Goal: Transaction & Acquisition: Obtain resource

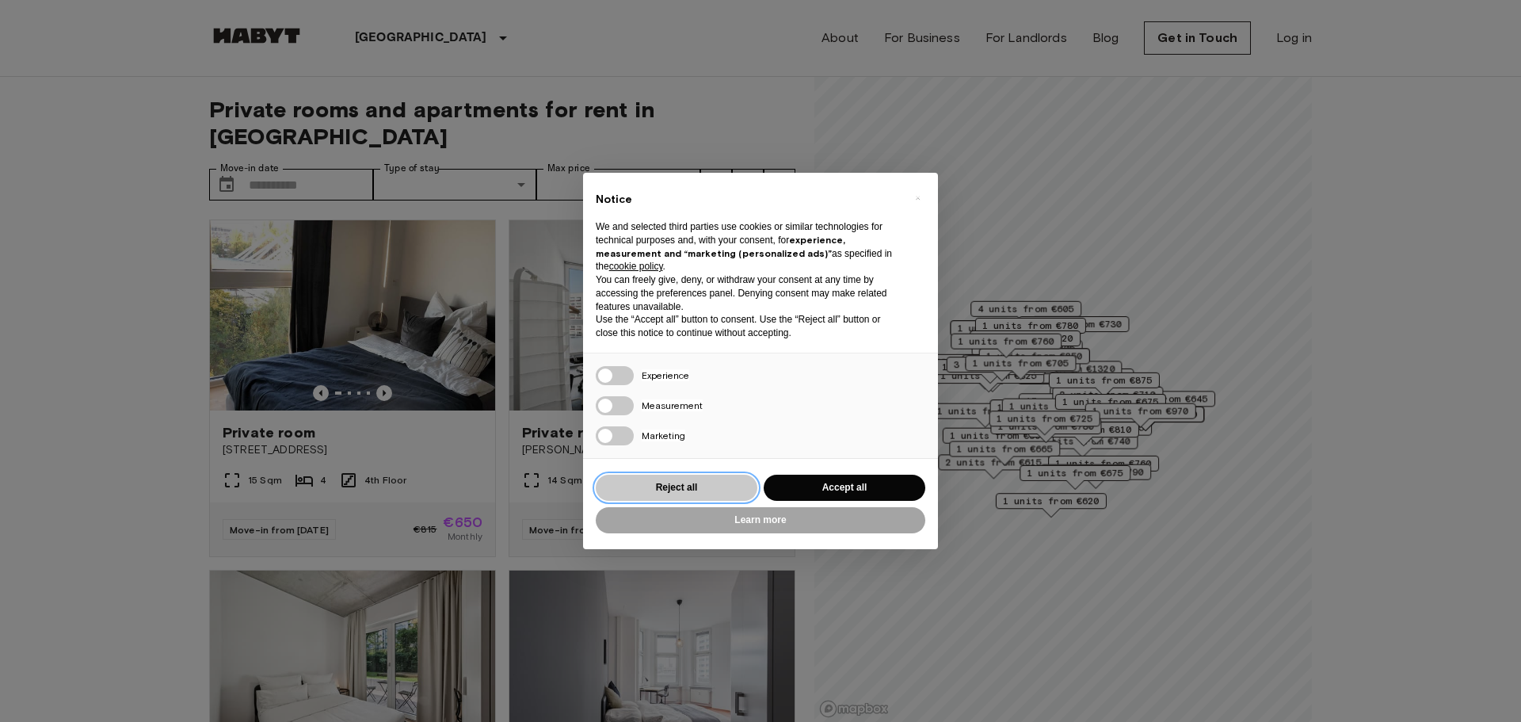
click at [687, 480] on button "Reject all" at bounding box center [677, 488] width 162 height 26
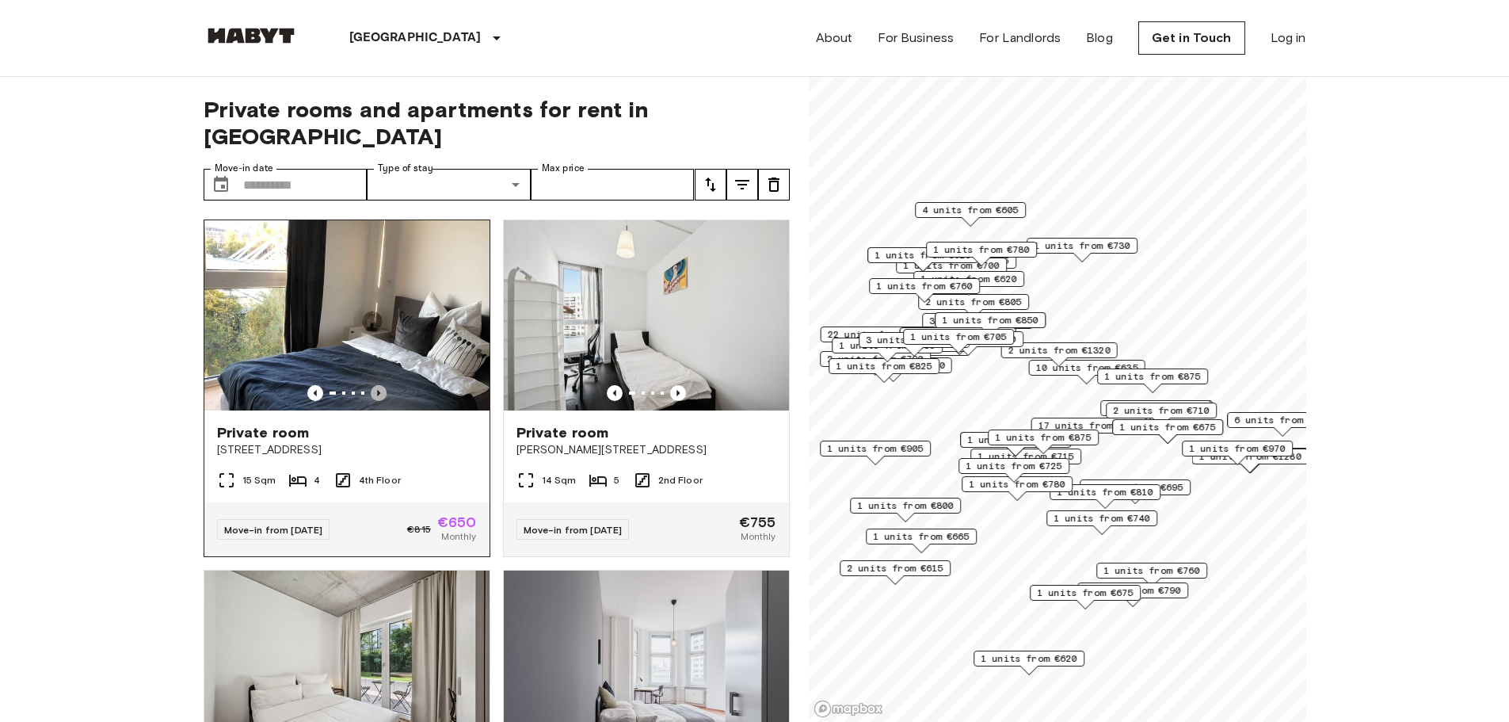
click at [372, 385] on icon "Previous image" at bounding box center [379, 393] width 16 height 16
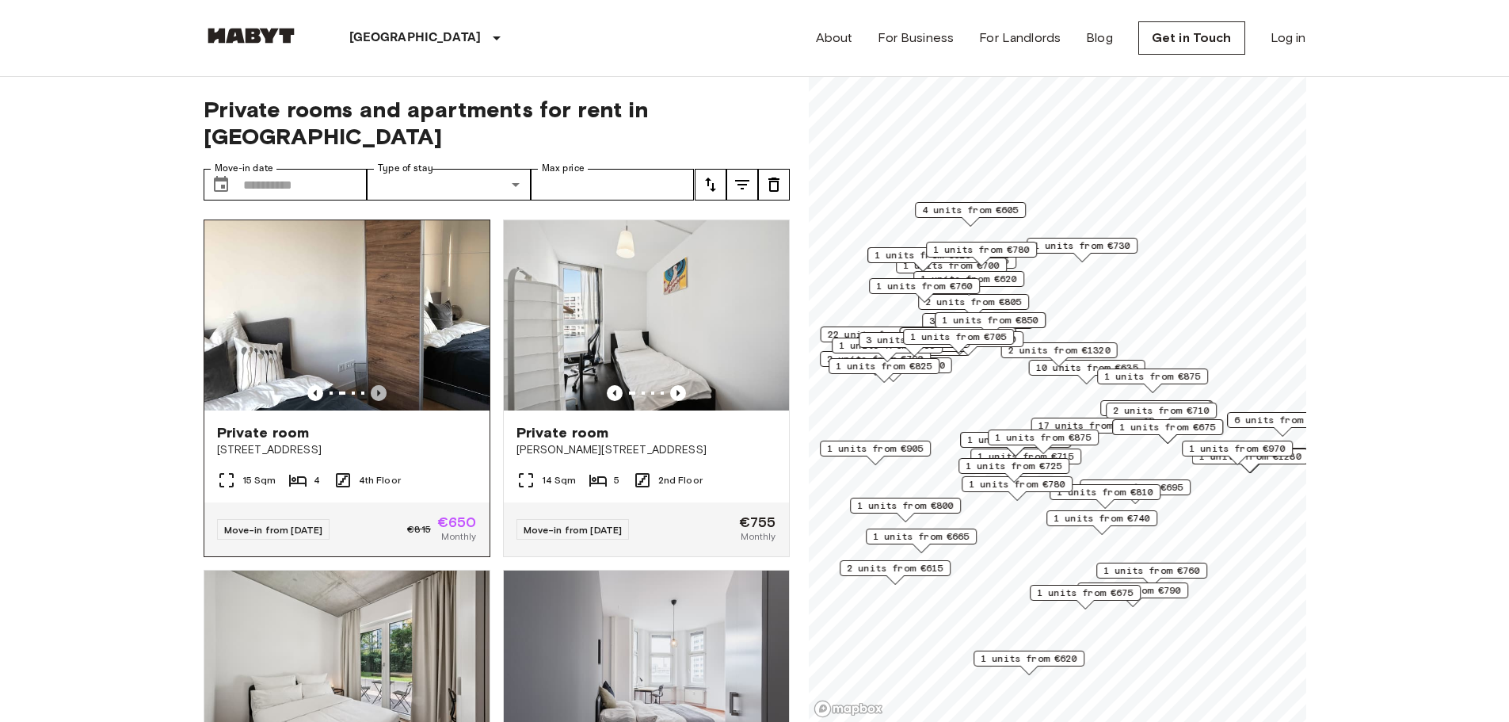
click at [372, 385] on icon "Previous image" at bounding box center [379, 393] width 16 height 16
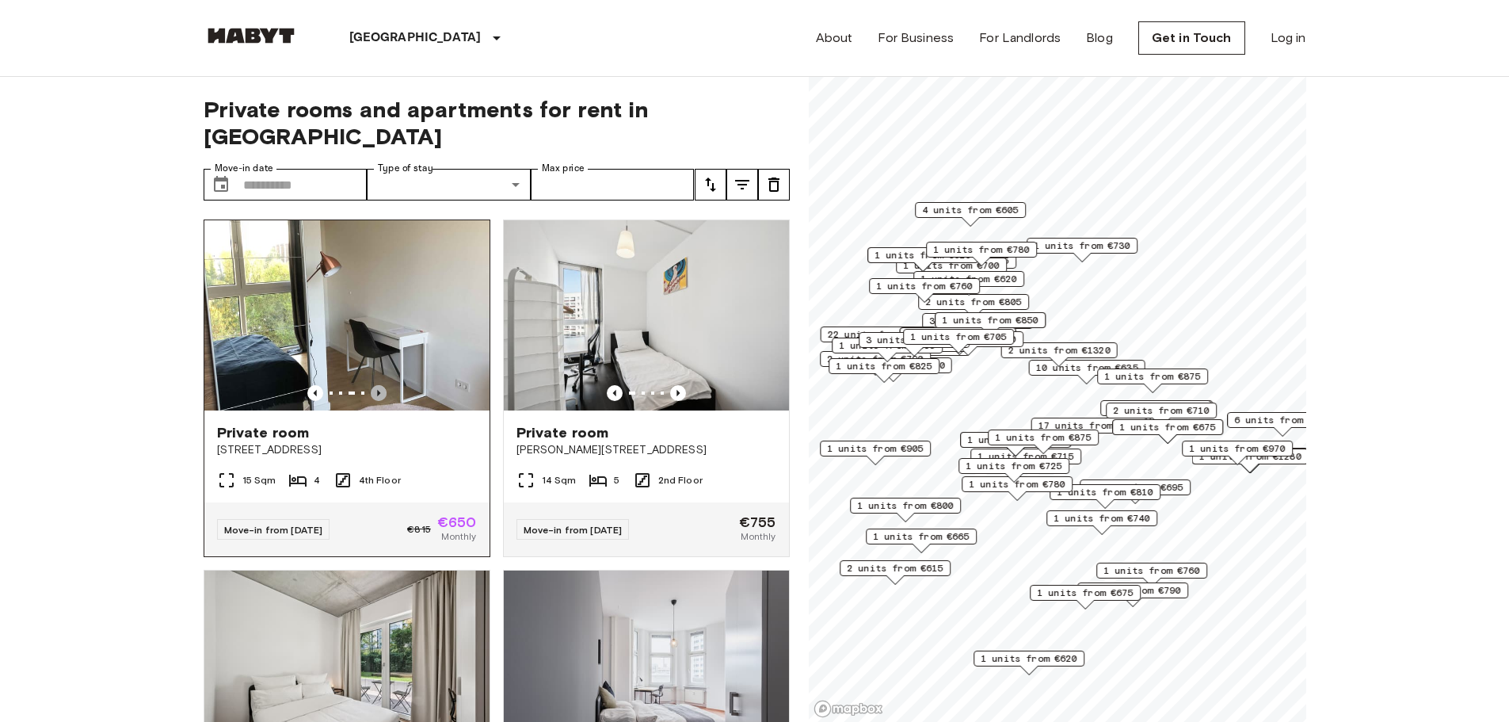
click at [372, 385] on icon "Previous image" at bounding box center [379, 393] width 16 height 16
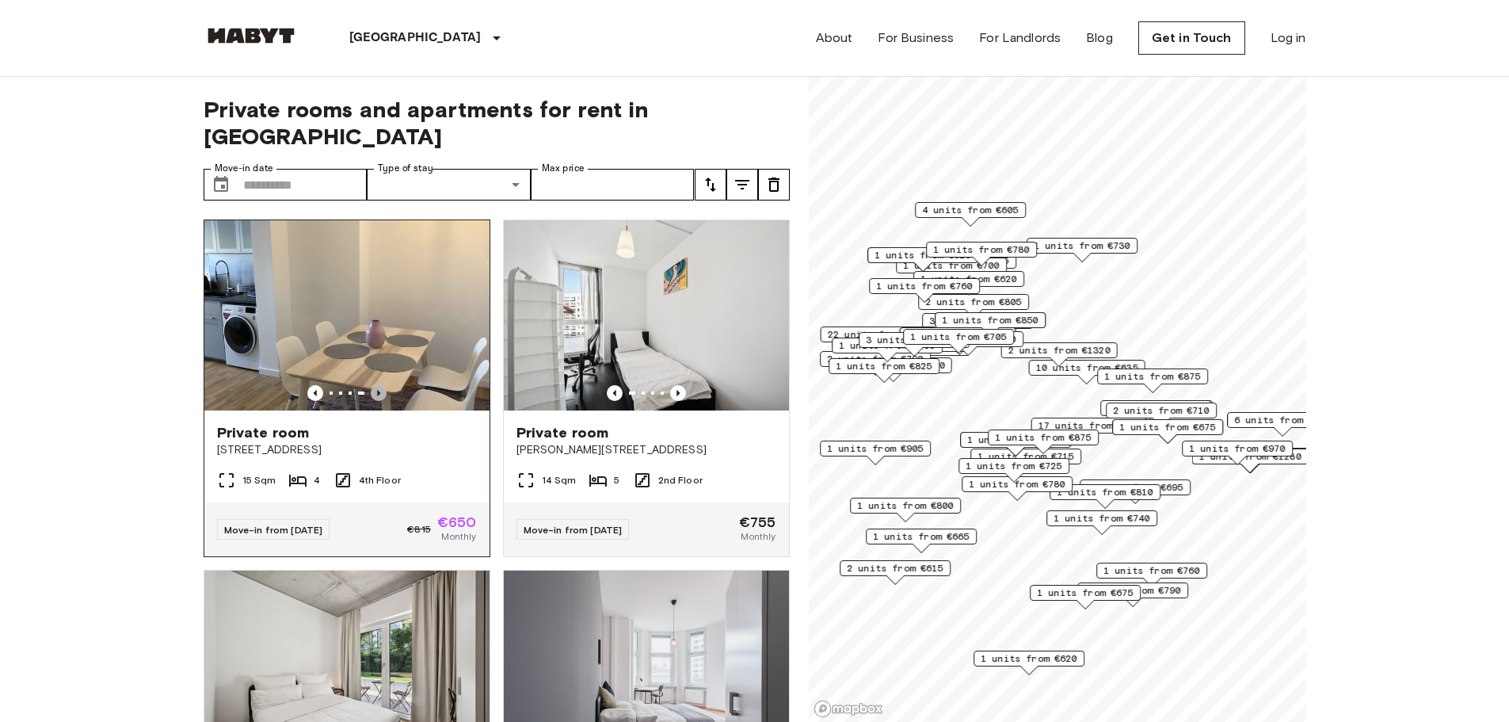
click at [372, 385] on icon "Previous image" at bounding box center [379, 393] width 16 height 16
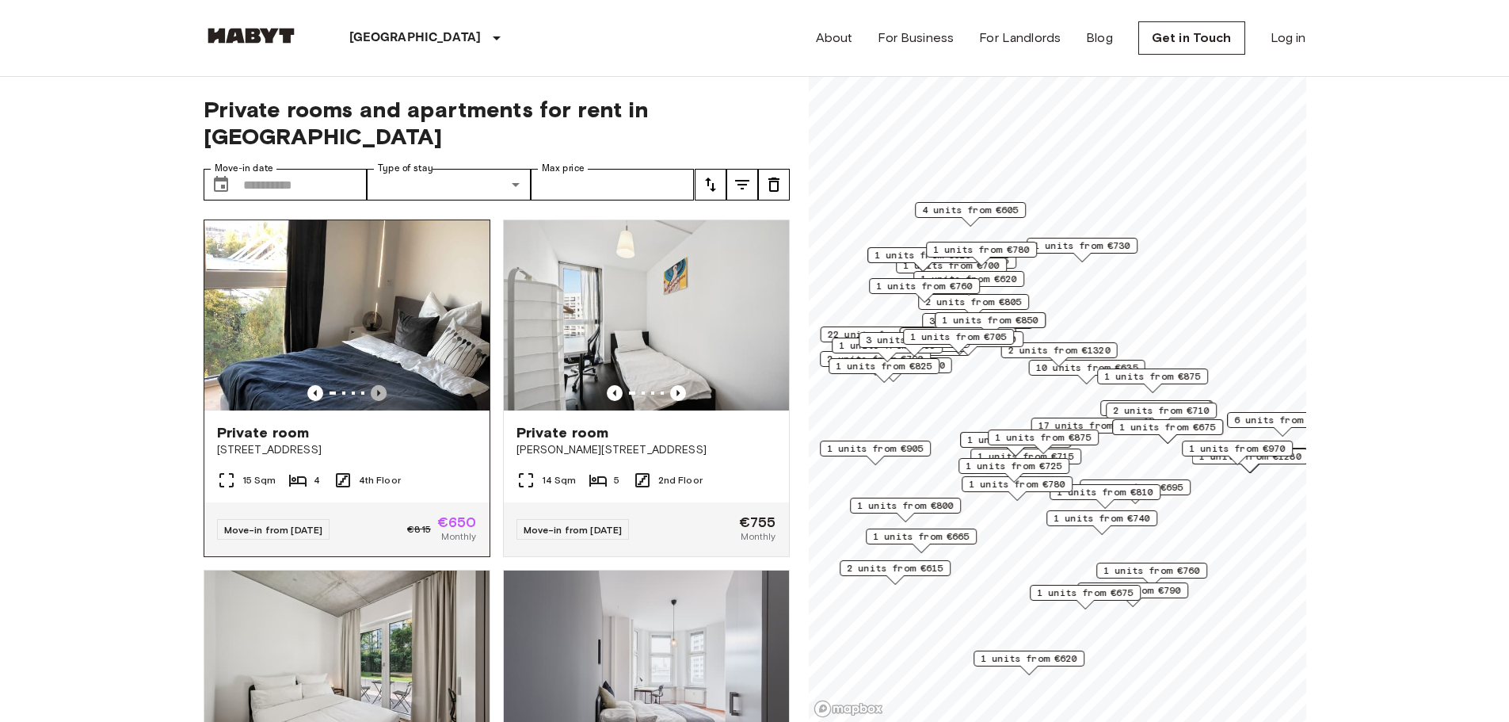
click at [372, 385] on icon "Previous image" at bounding box center [379, 393] width 16 height 16
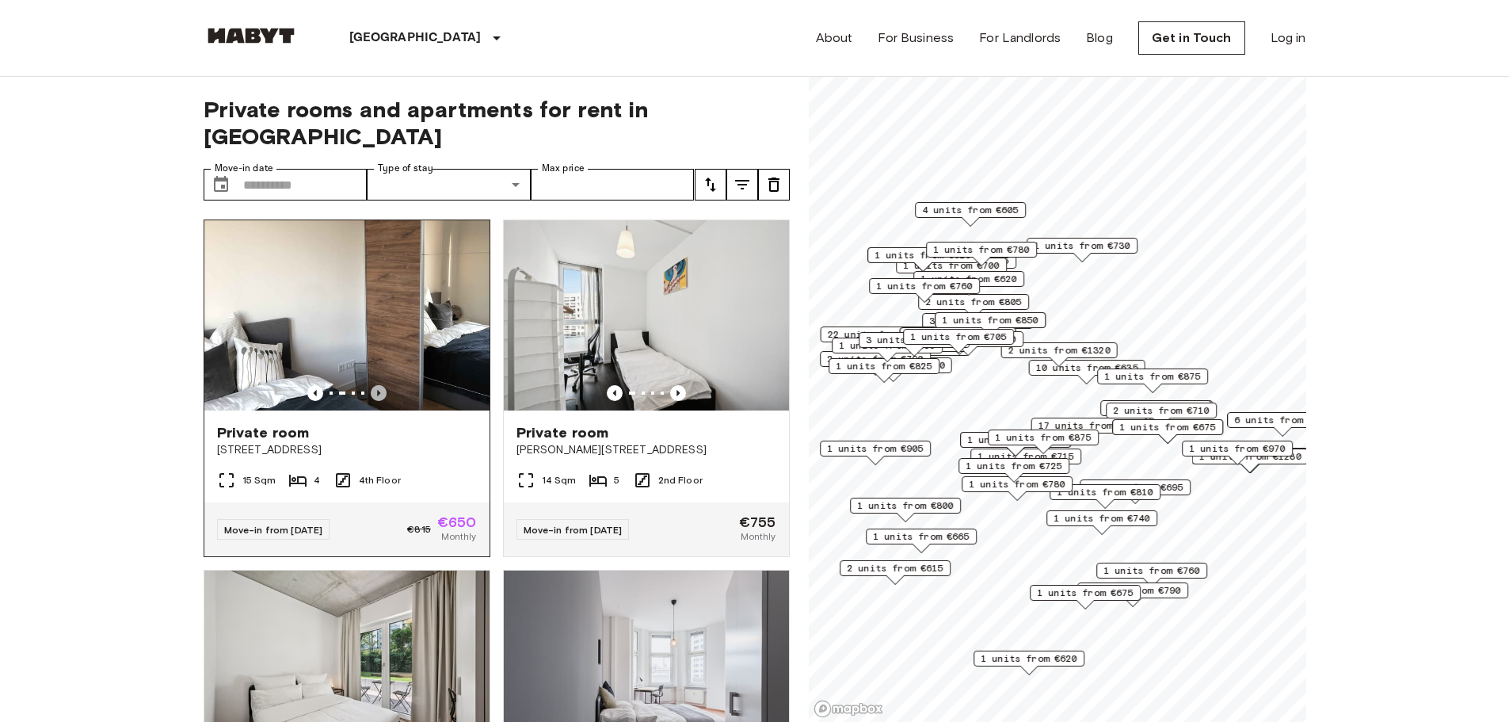
click at [372, 385] on icon "Previous image" at bounding box center [379, 393] width 16 height 16
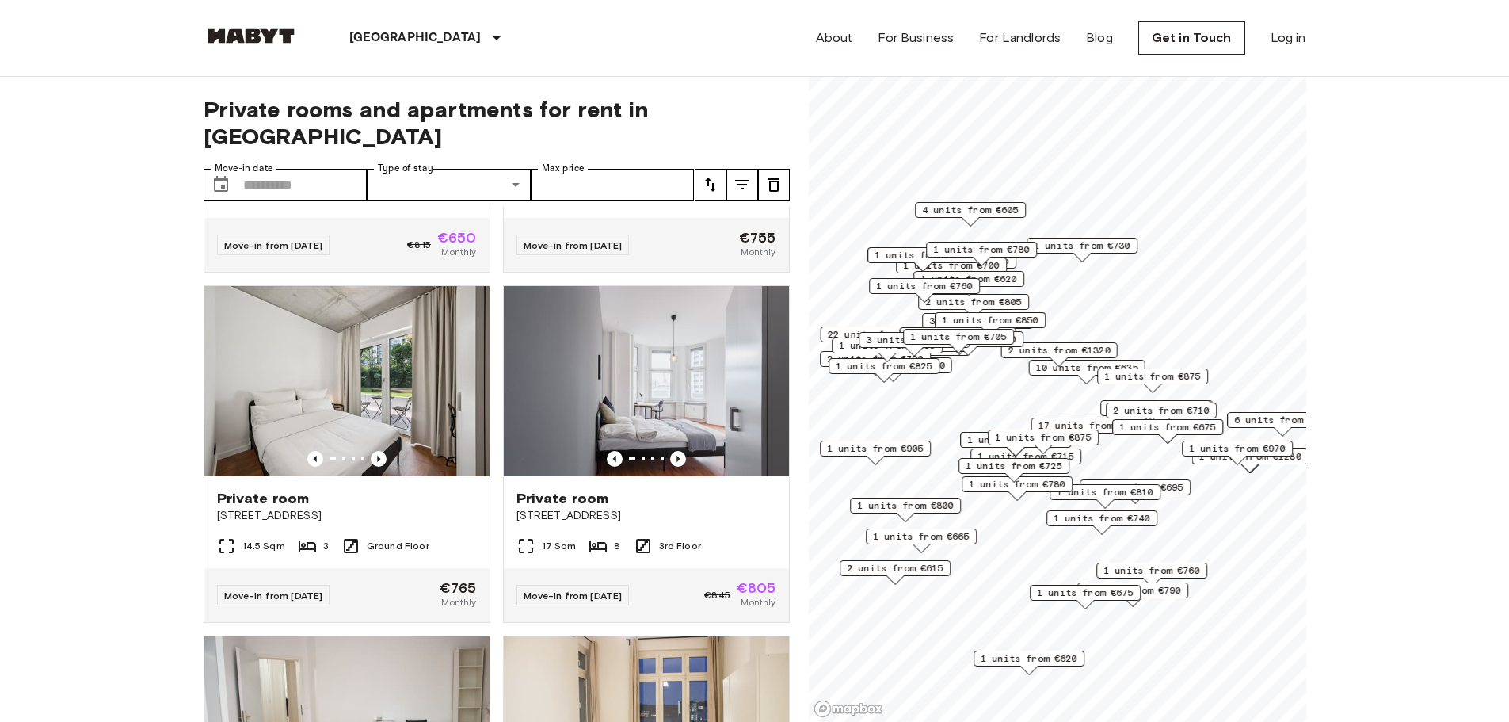
scroll to position [319, 0]
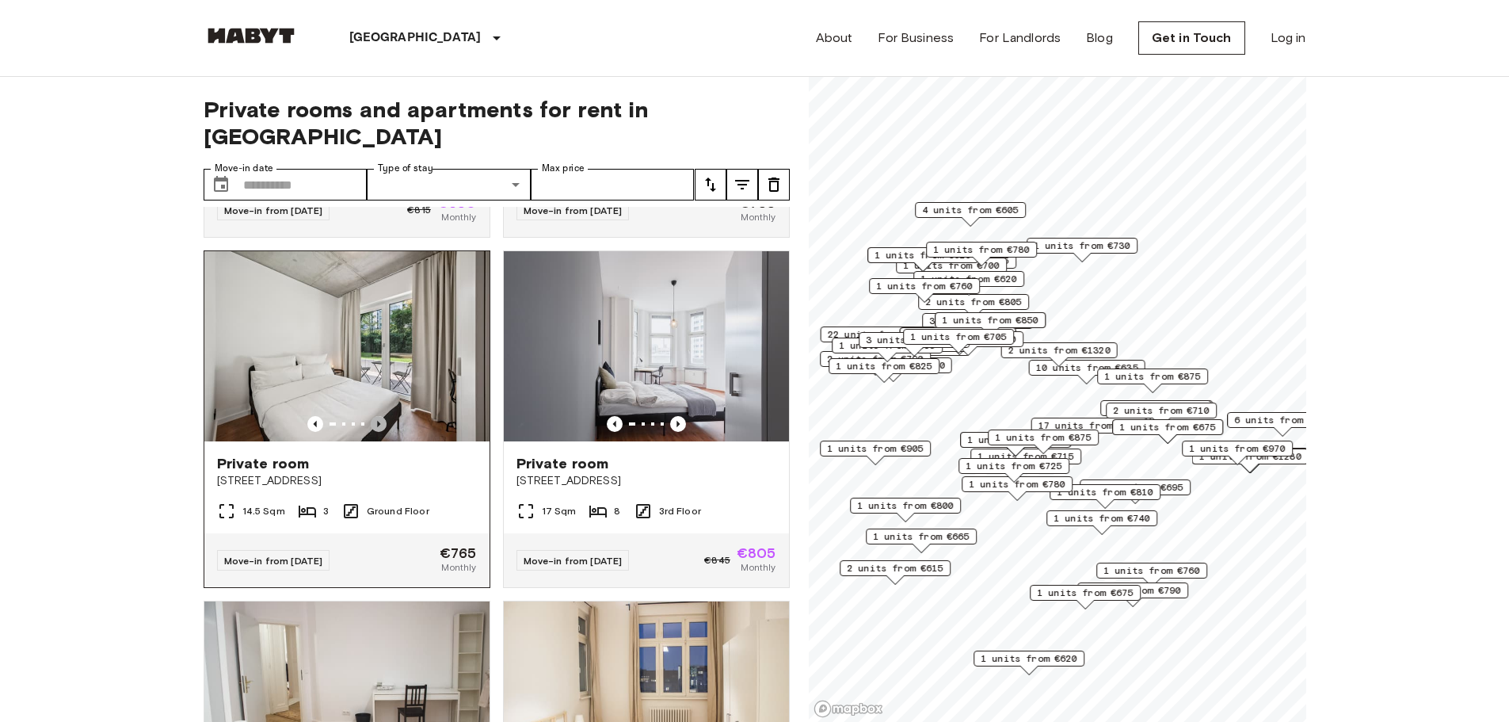
click at [380, 416] on icon "Previous image" at bounding box center [379, 424] width 16 height 16
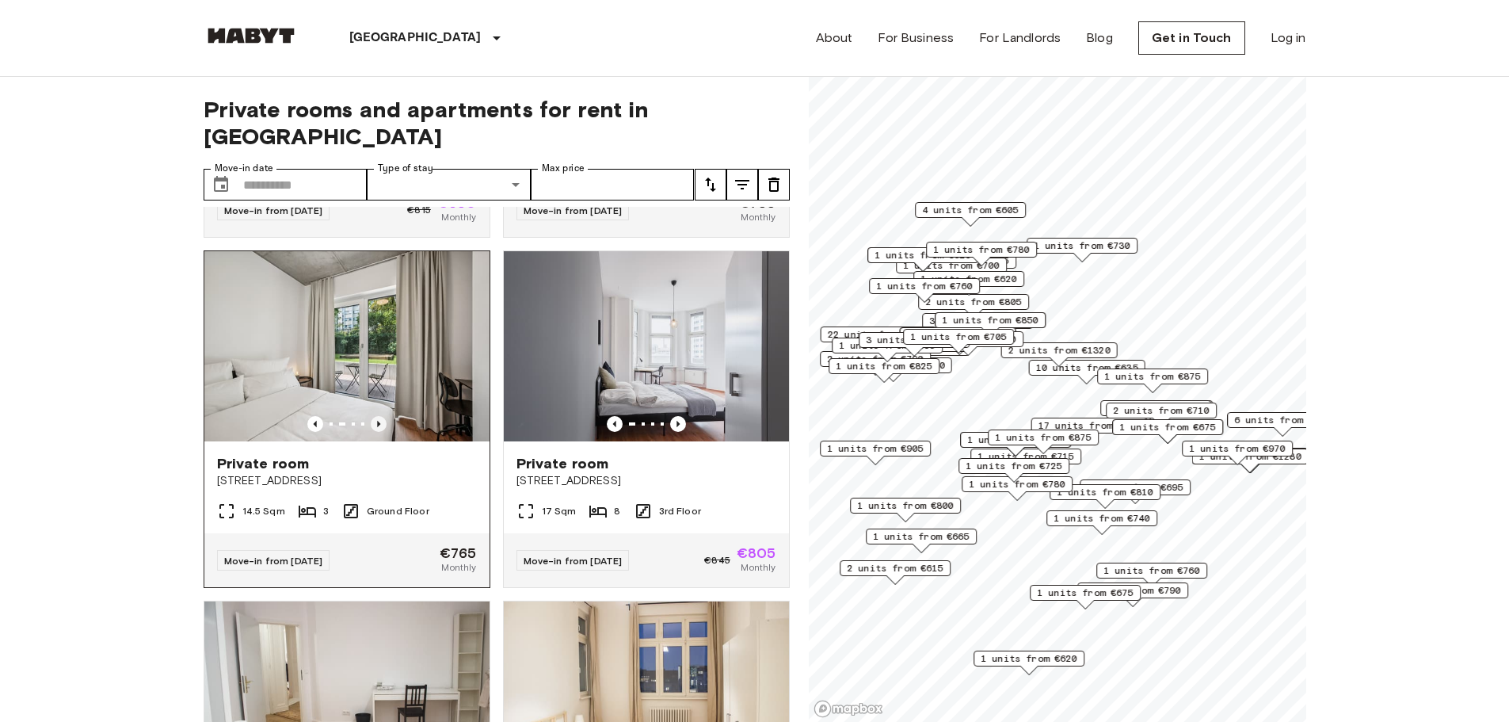
click at [380, 416] on icon "Previous image" at bounding box center [379, 424] width 16 height 16
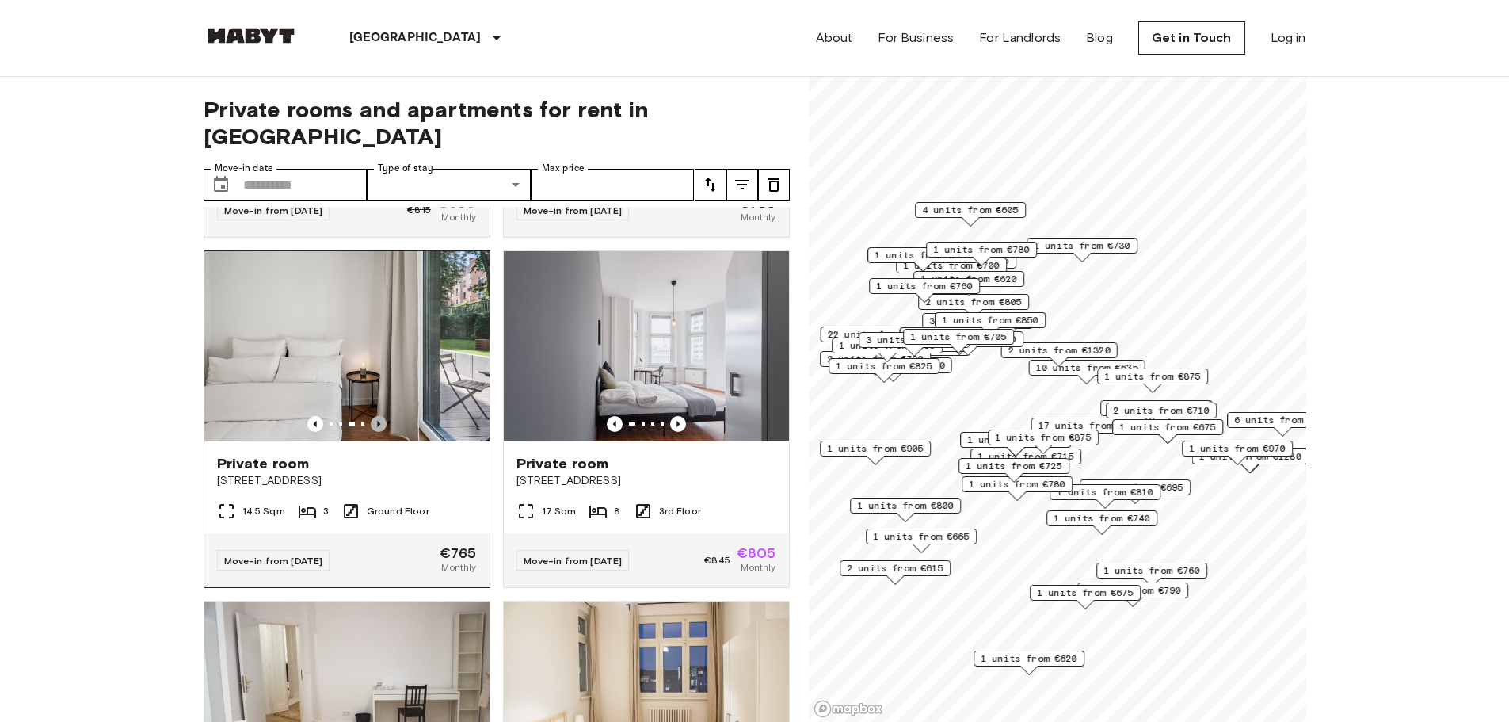
click at [380, 416] on icon "Previous image" at bounding box center [379, 424] width 16 height 16
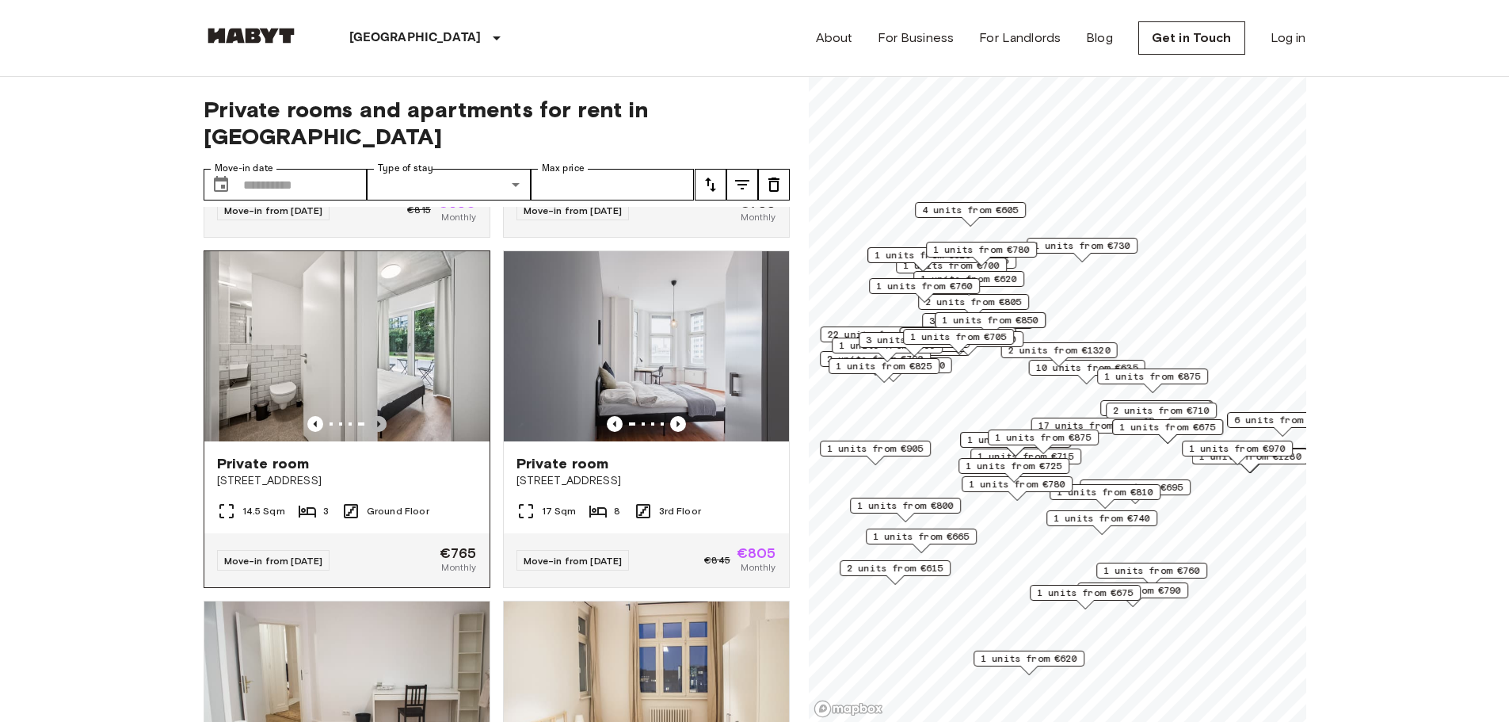
click at [380, 416] on icon "Previous image" at bounding box center [379, 424] width 16 height 16
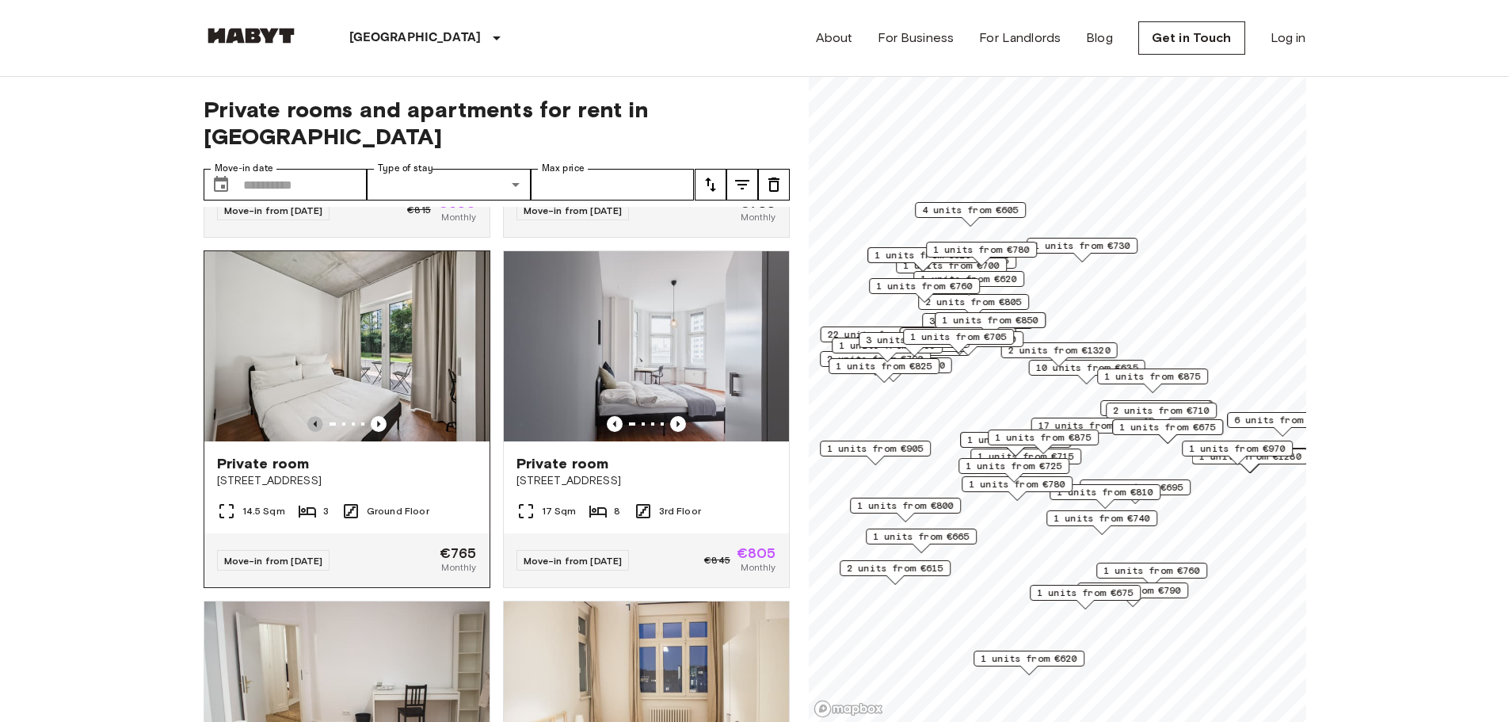
click at [319, 416] on icon "Previous image" at bounding box center [315, 424] width 16 height 16
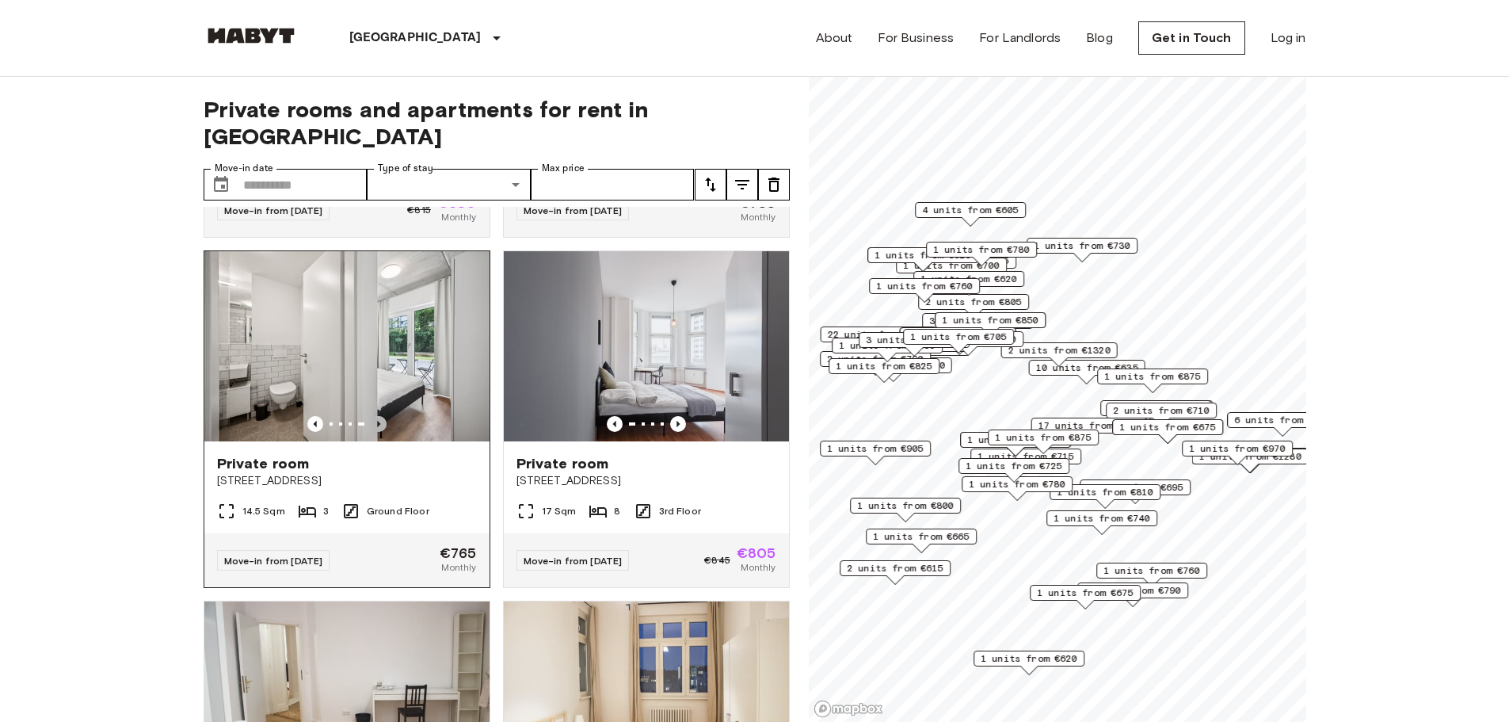
click at [381, 416] on icon "Previous image" at bounding box center [379, 424] width 16 height 16
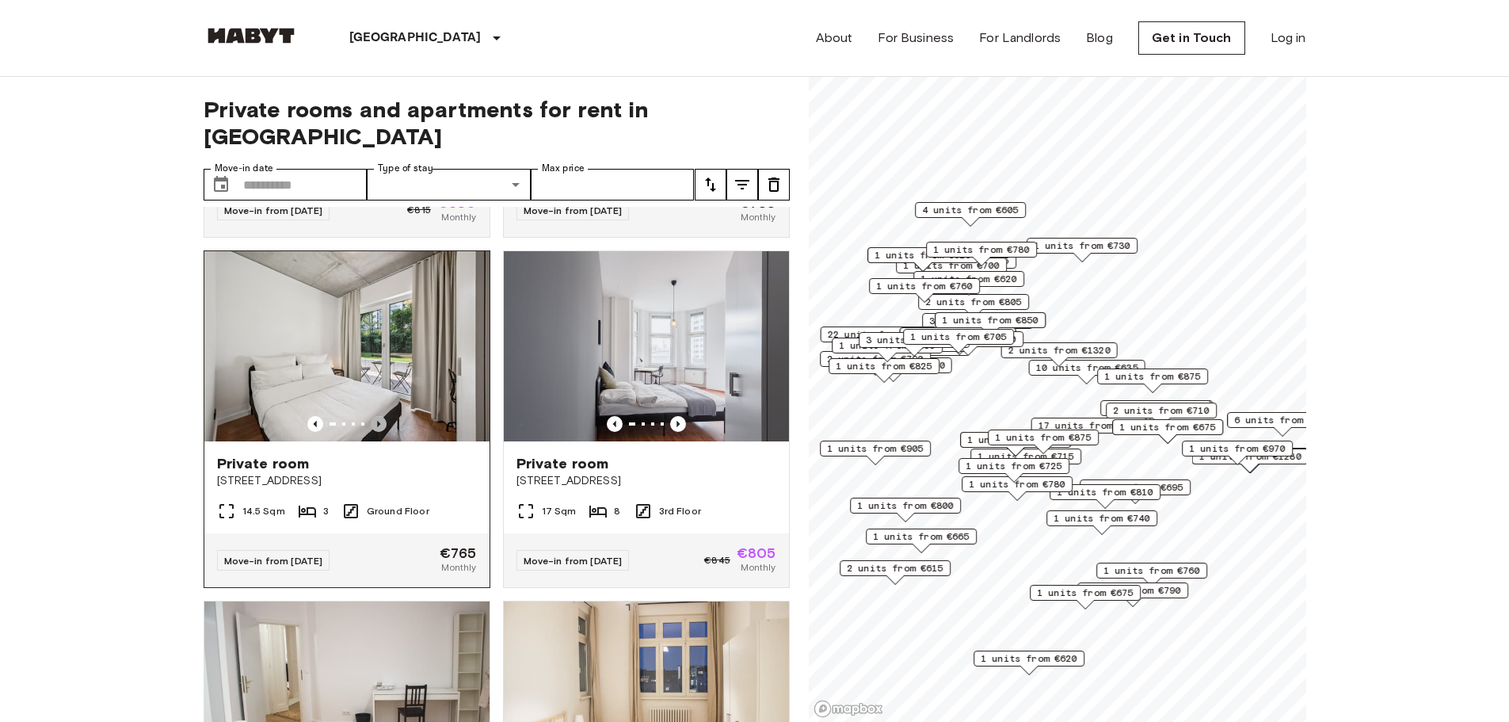
click at [381, 416] on icon "Previous image" at bounding box center [379, 424] width 16 height 16
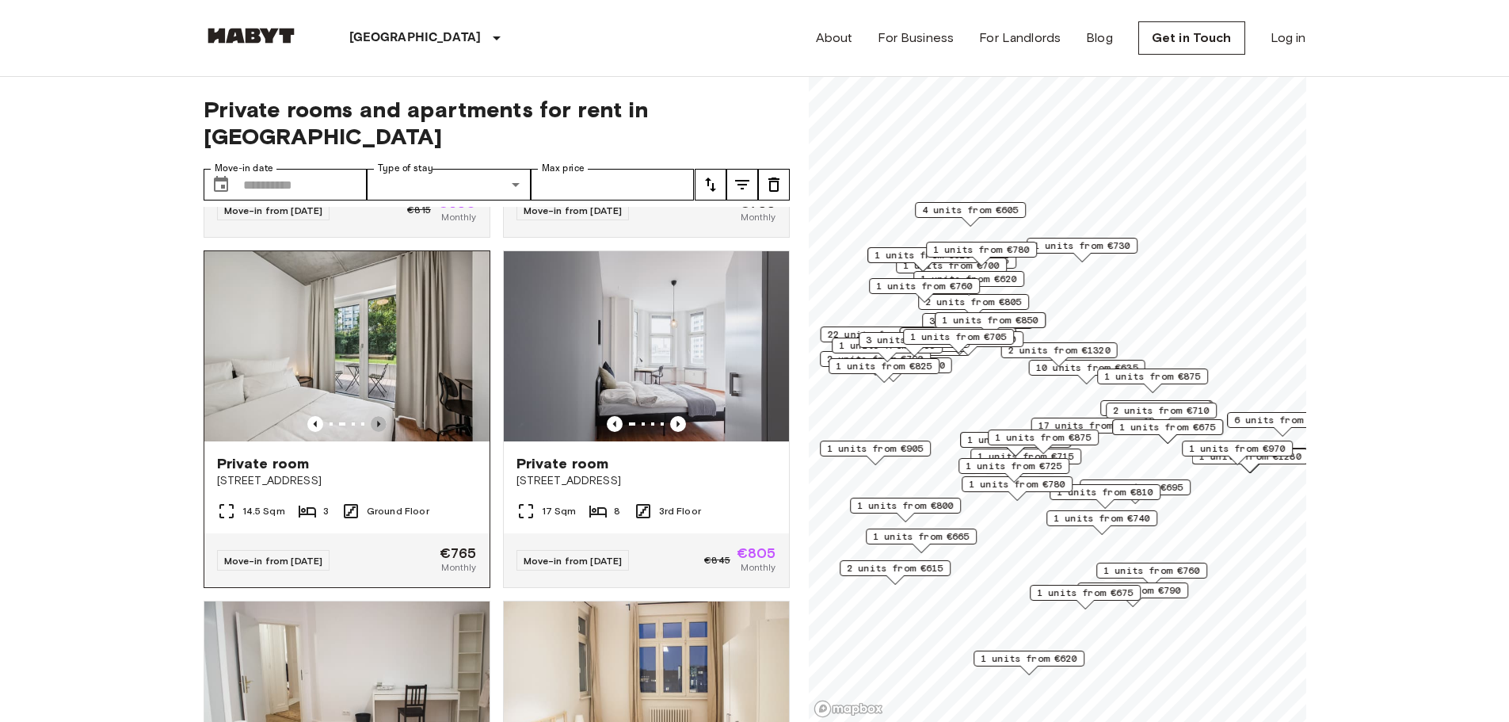
click at [381, 416] on icon "Previous image" at bounding box center [379, 424] width 16 height 16
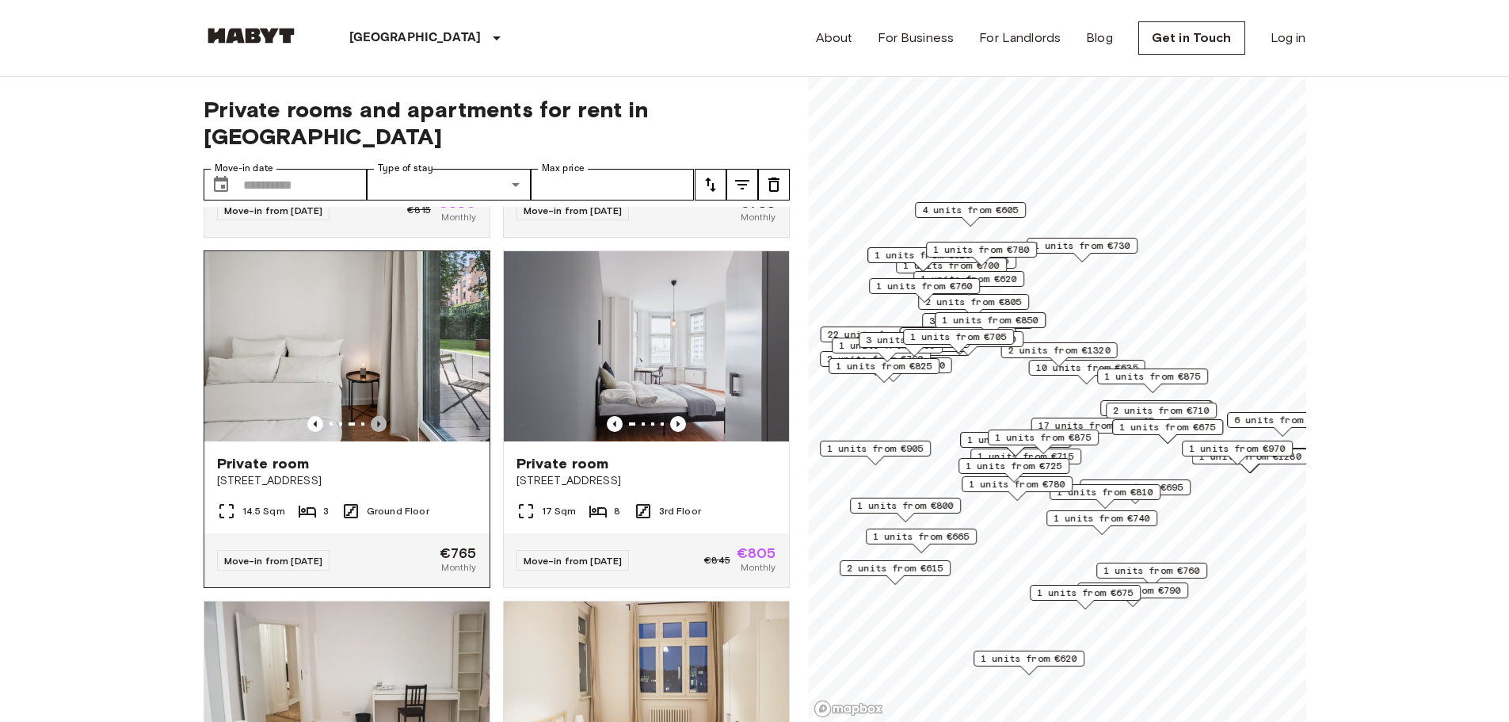
click at [381, 416] on icon "Previous image" at bounding box center [379, 424] width 16 height 16
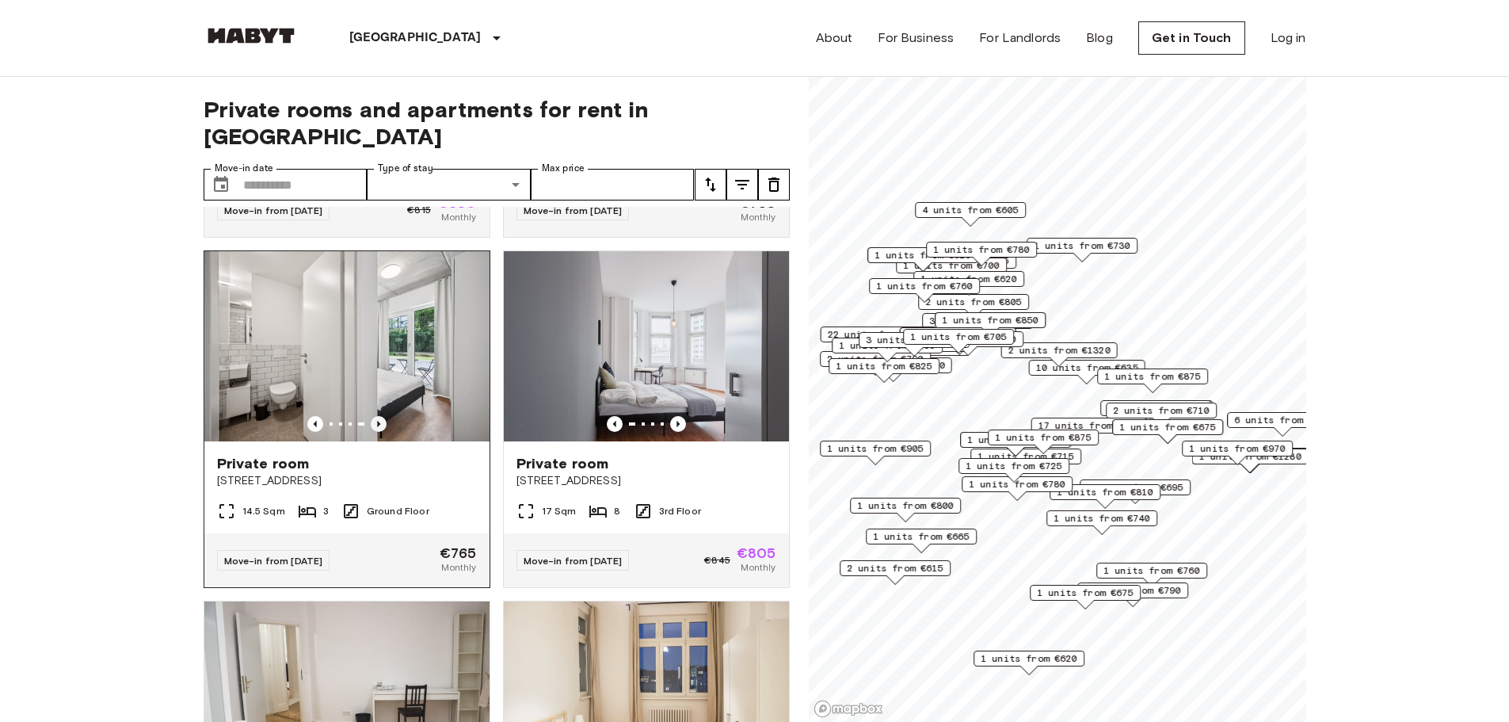
click at [381, 416] on icon "Previous image" at bounding box center [379, 424] width 16 height 16
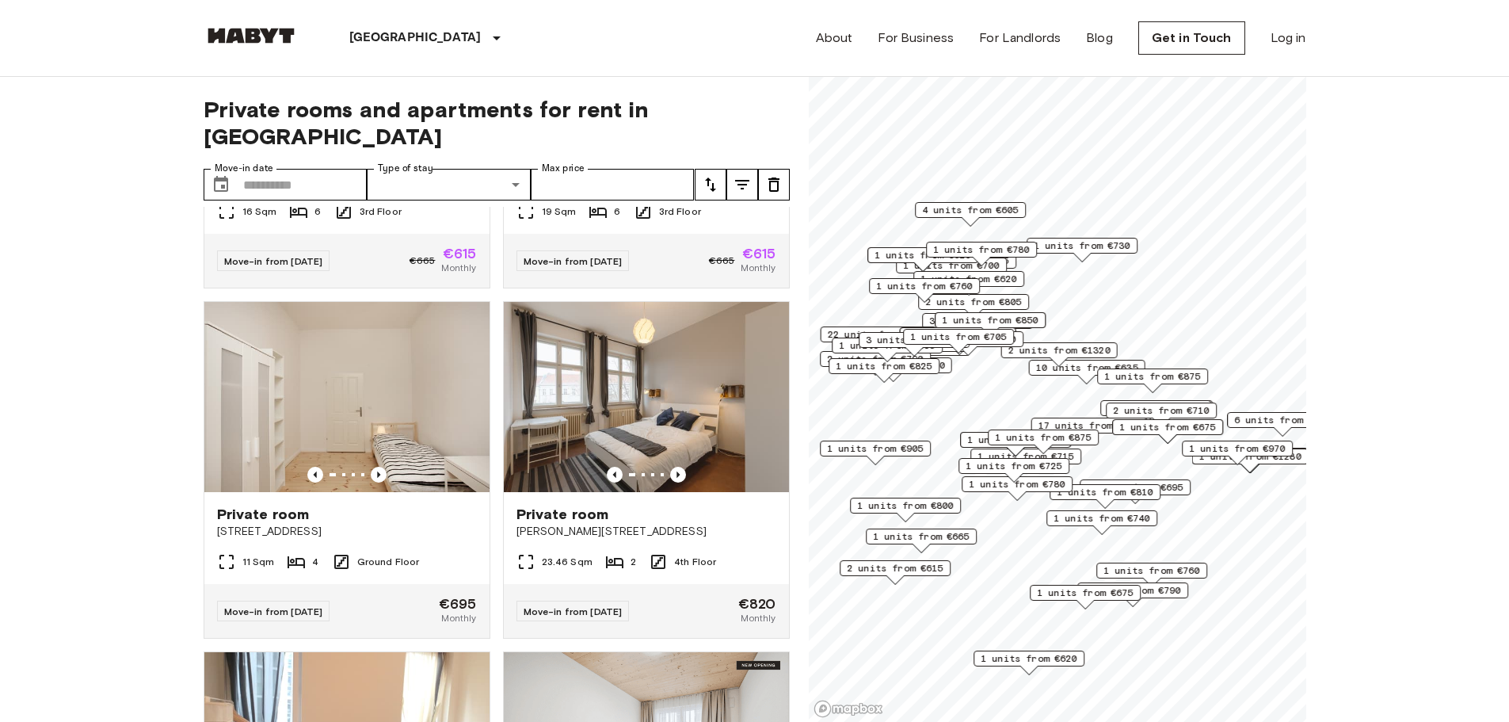
scroll to position [986, 0]
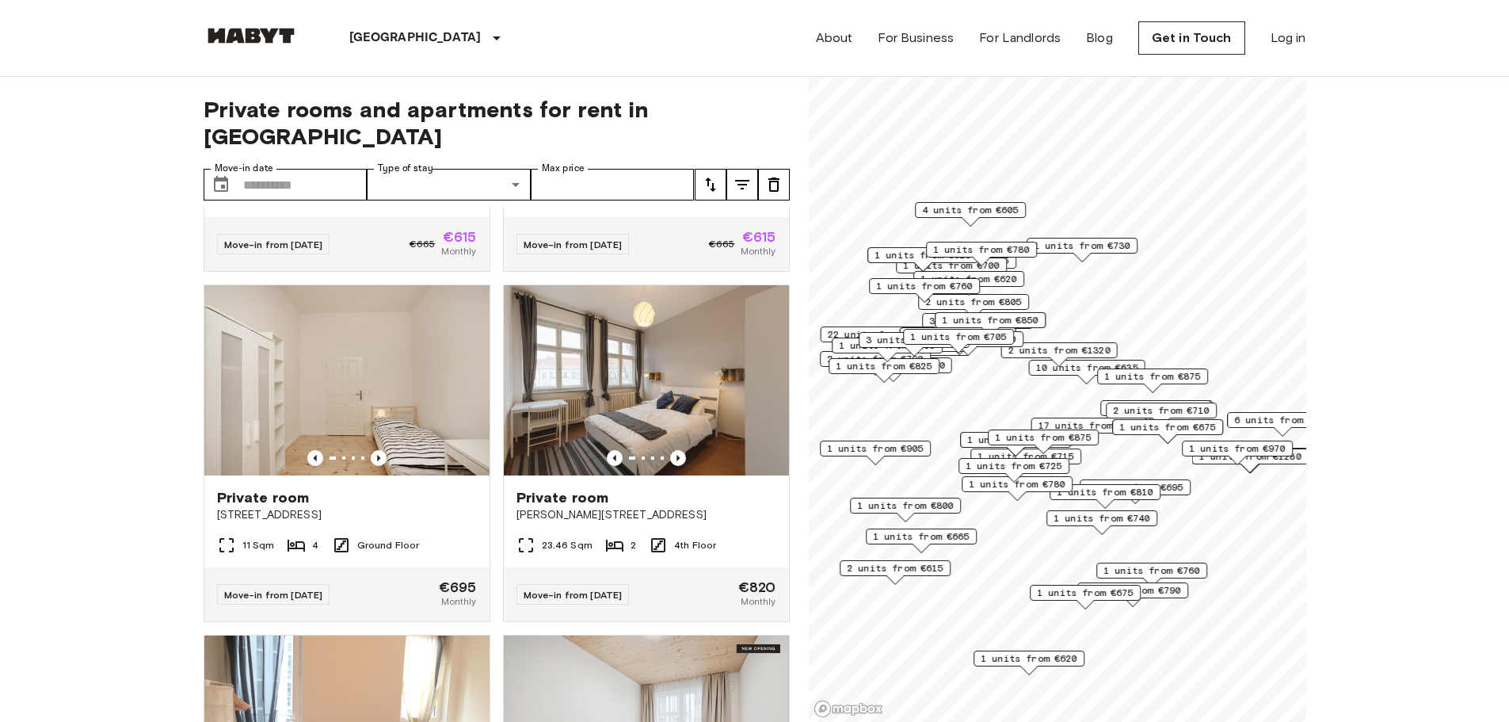
drag, startPoint x: 800, startPoint y: 346, endPoint x: 807, endPoint y: 378, distance: 32.3
click at [807, 378] on div "Private rooms and apartments for rent in [GEOGRAPHIC_DATA] Move-in date ​ Move-…" at bounding box center [755, 400] width 1103 height 646
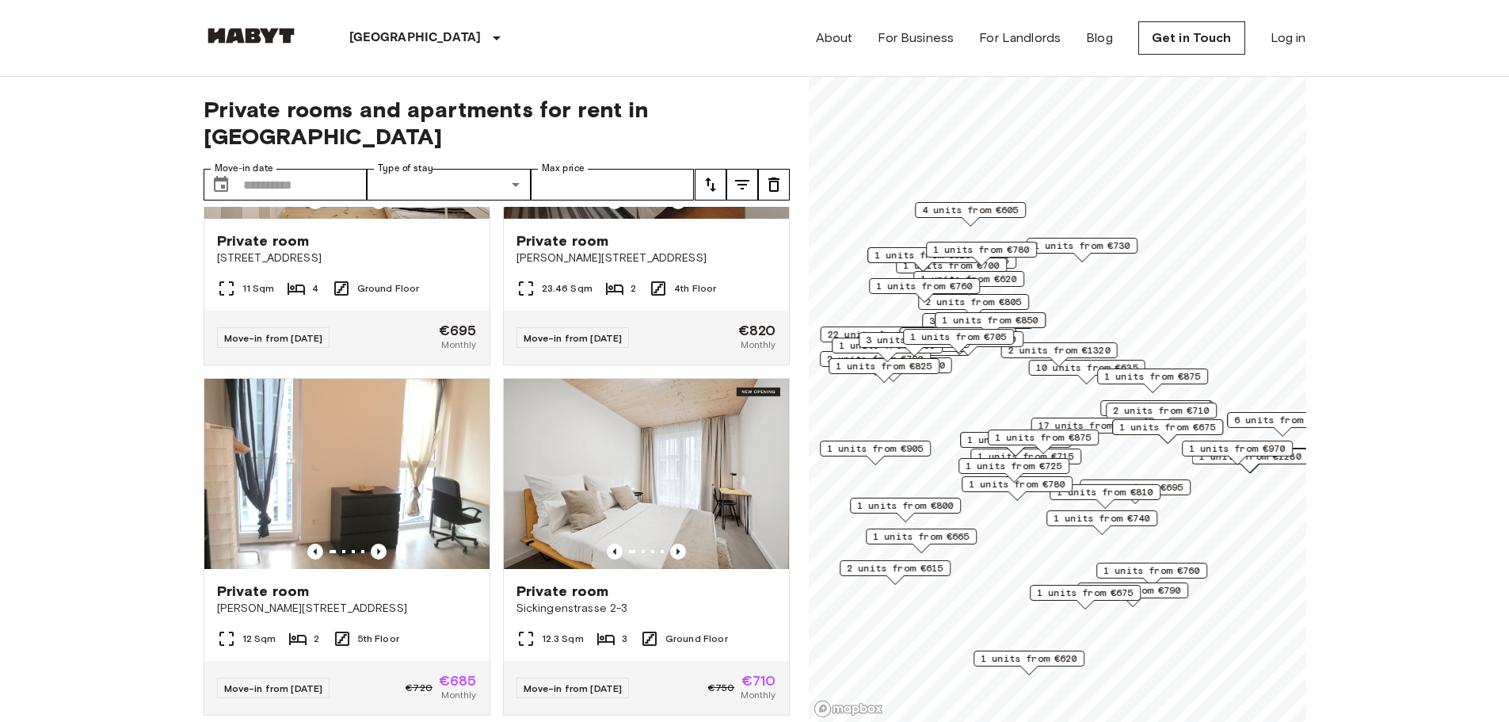
scroll to position [1379, 0]
